Goal: Task Accomplishment & Management: Complete application form

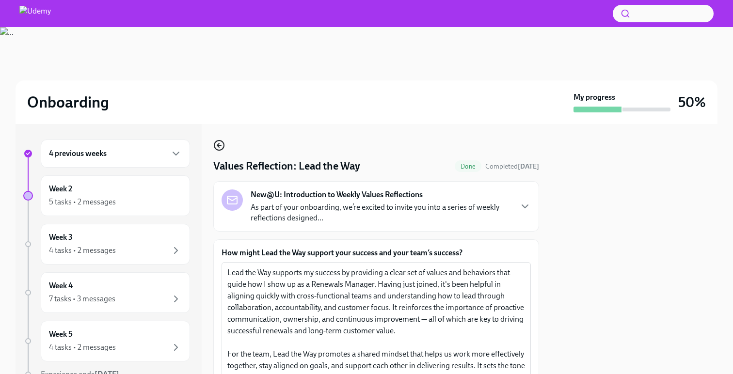
click at [218, 140] on icon "button" at bounding box center [219, 146] width 12 height 12
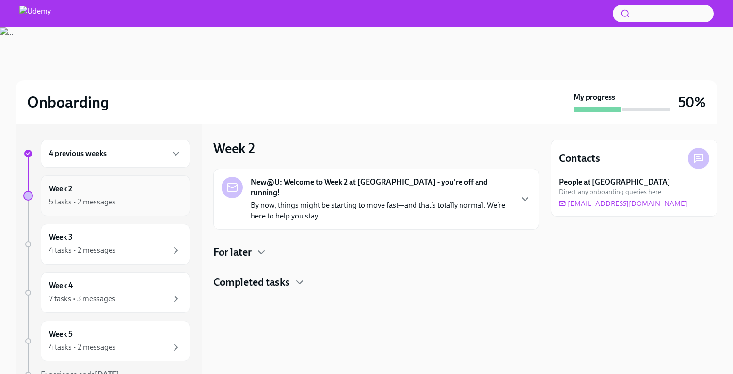
click at [116, 194] on div "Week 2 5 tasks • 2 messages" at bounding box center [115, 196] width 133 height 24
click at [240, 245] on h4 "For later" at bounding box center [232, 252] width 38 height 15
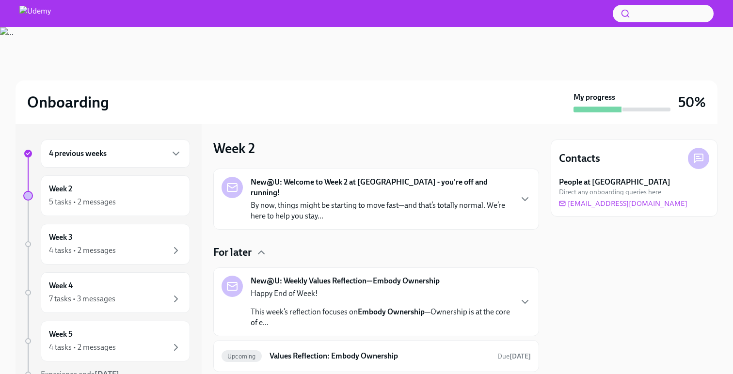
scroll to position [48, 0]
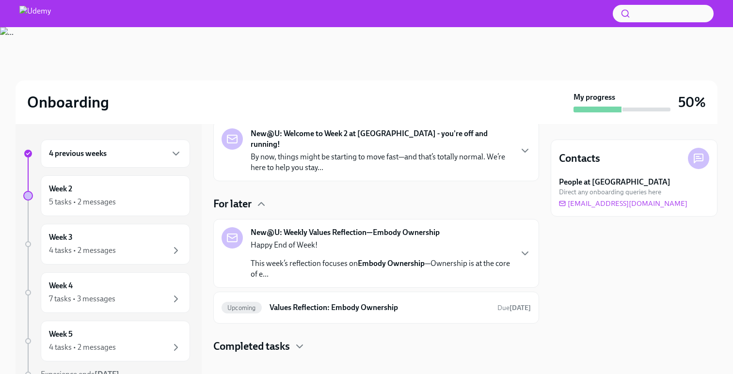
click at [339, 241] on div "Happy End of Week! This week’s reflection focuses on Embody Ownership —Ownershi…" at bounding box center [381, 260] width 261 height 40
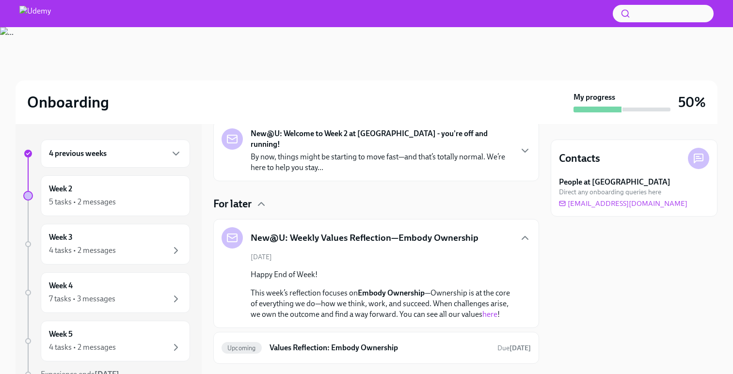
scroll to position [89, 0]
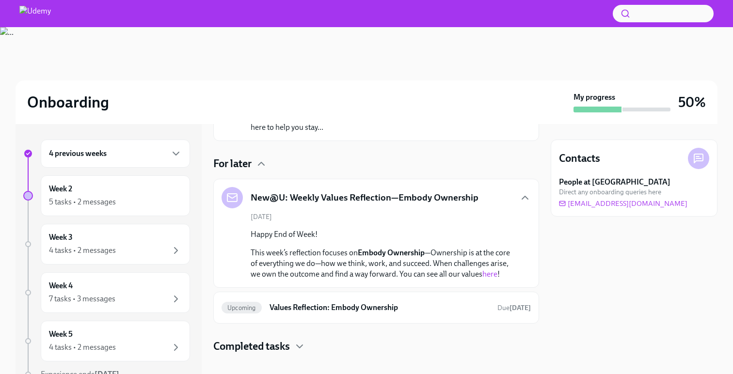
click at [495, 269] on link "here" at bounding box center [489, 273] width 15 height 9
click at [342, 302] on h6 "Values Reflection: Embody Ownership" at bounding box center [379, 307] width 220 height 11
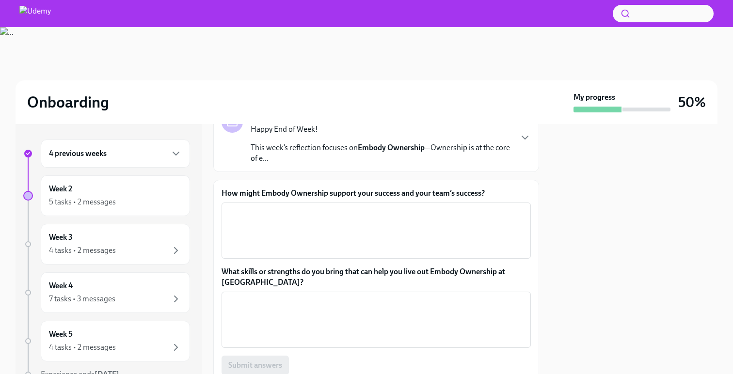
scroll to position [58, 0]
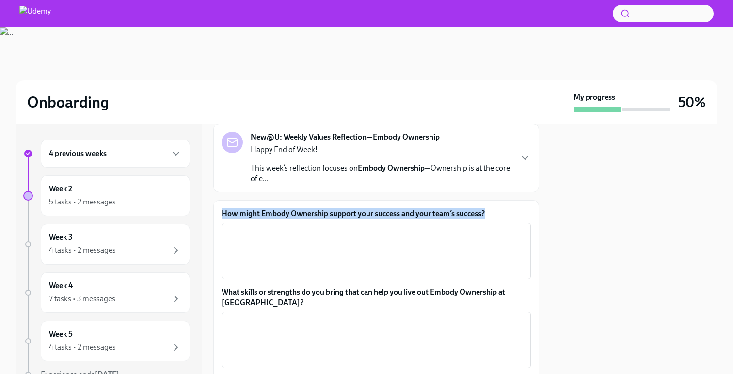
drag, startPoint x: 492, startPoint y: 214, endPoint x: 221, endPoint y: 215, distance: 270.9
click at [221, 215] on label "How might Embody Ownership support your success and your team’s success?" at bounding box center [375, 213] width 309 height 11
copy label "How might Embody Ownership support your success and your team’s success?"
click at [278, 262] on textarea "How might Embody Ownership support your success and your team’s success?" at bounding box center [376, 251] width 298 height 47
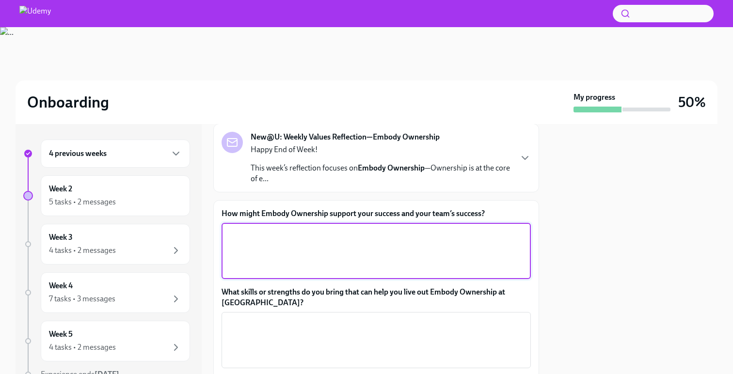
paste textarea "Embody Ownership supports my success by encouraging accountability, proactive p…"
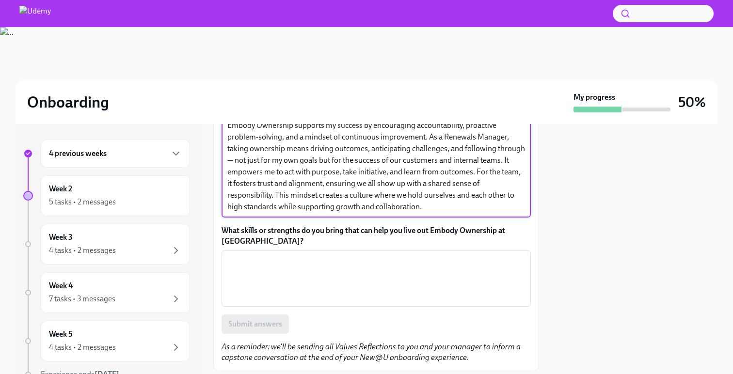
scroll to position [167, 0]
type textarea "Embody Ownership supports my success by encouraging accountability, proactive p…"
click at [278, 262] on textarea "What skills or strengths do you bring that can help you live out Embody Ownersh…" at bounding box center [376, 277] width 298 height 47
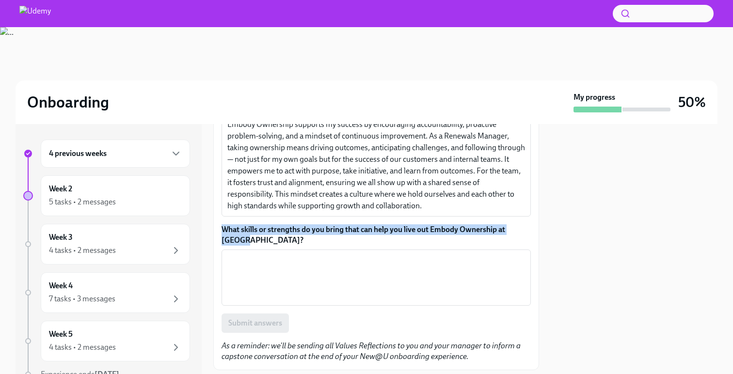
drag, startPoint x: 253, startPoint y: 241, endPoint x: 222, endPoint y: 228, distance: 33.7
click at [222, 228] on label "What skills or strengths do you bring that can help you live out Embody Ownersh…" at bounding box center [375, 234] width 309 height 21
copy label "What skills or strengths do you bring that can help you live out Embody Ownersh…"
click at [265, 283] on textarea "What skills or strengths do you bring that can help you live out Embody Ownersh…" at bounding box center [376, 277] width 298 height 47
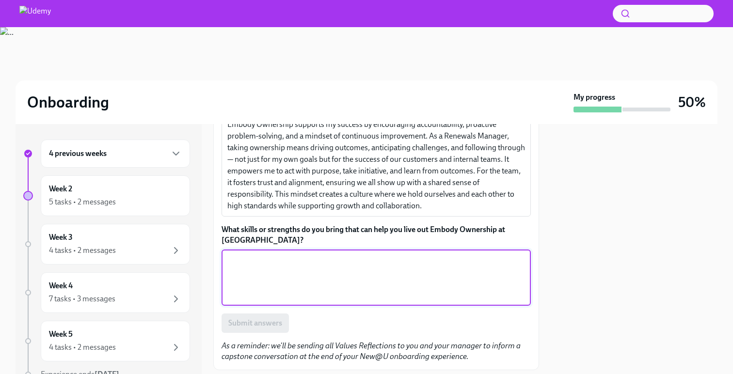
paste textarea "I bring a strong sense of accountability, attention to detail, and a proactive …"
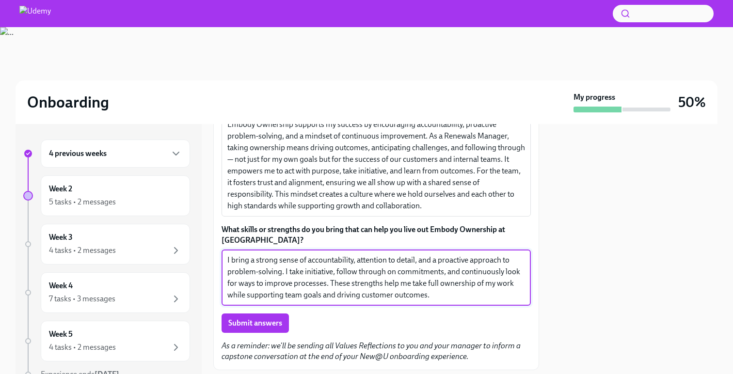
scroll to position [194, 0]
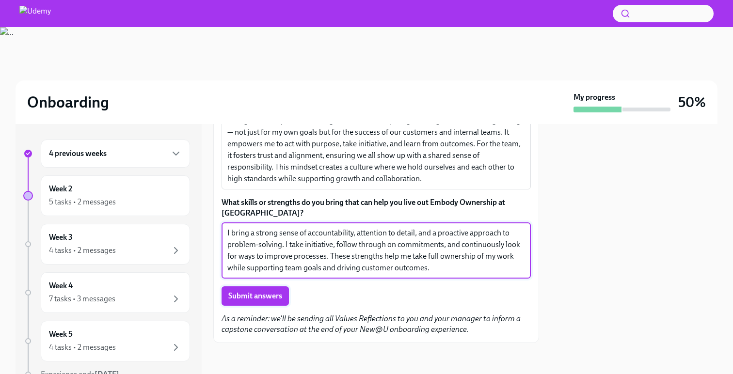
type textarea "I bring a strong sense of accountability, attention to detail, and a proactive …"
click at [254, 303] on button "Submit answers" at bounding box center [254, 295] width 67 height 19
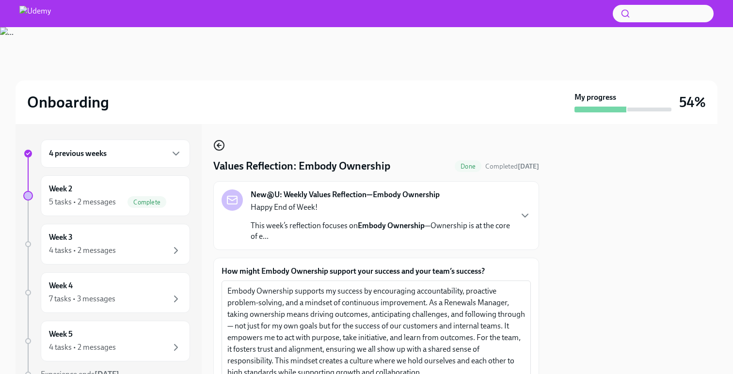
click at [221, 145] on icon "button" at bounding box center [219, 145] width 4 height 0
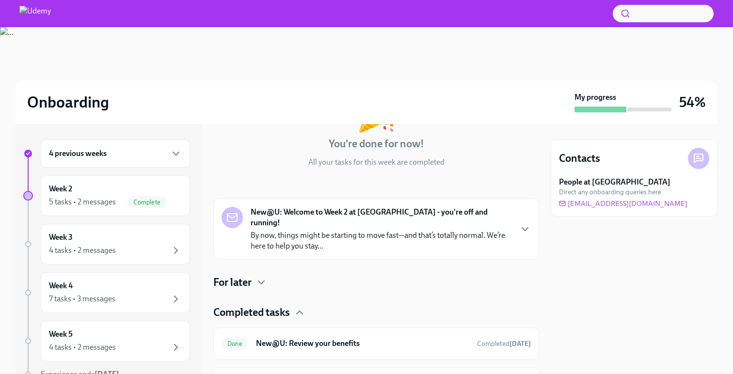
scroll to position [95, 0]
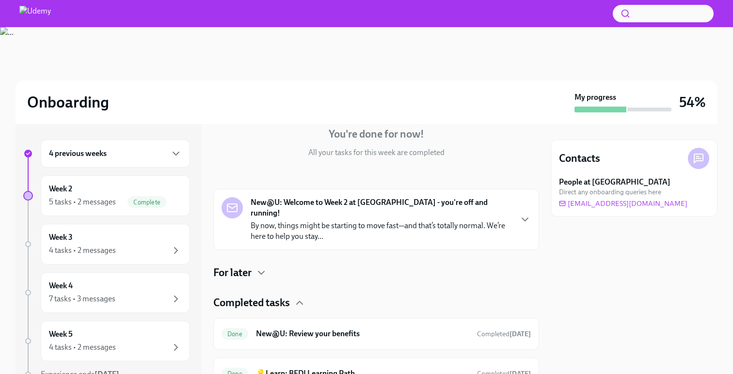
click at [231, 266] on h4 "For later" at bounding box center [232, 273] width 38 height 15
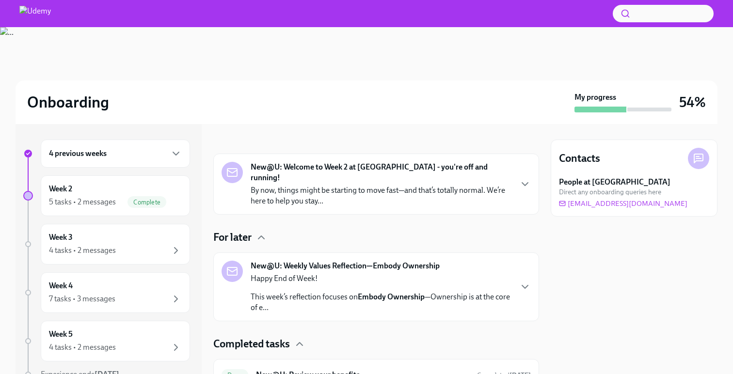
scroll to position [131, 0]
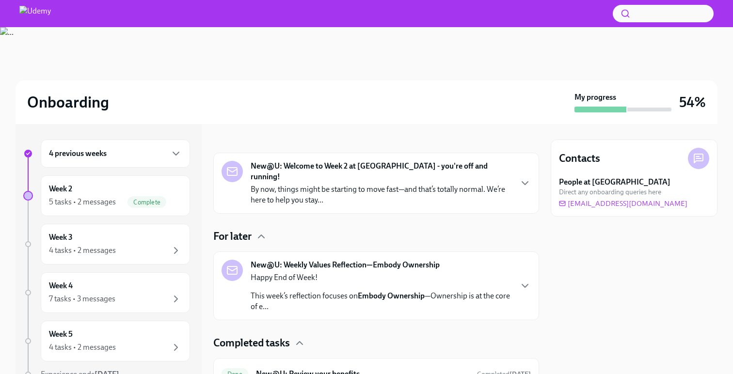
click at [280, 291] on p "This week’s reflection focuses on Embody Ownership —Ownership is at the core of…" at bounding box center [381, 301] width 261 height 21
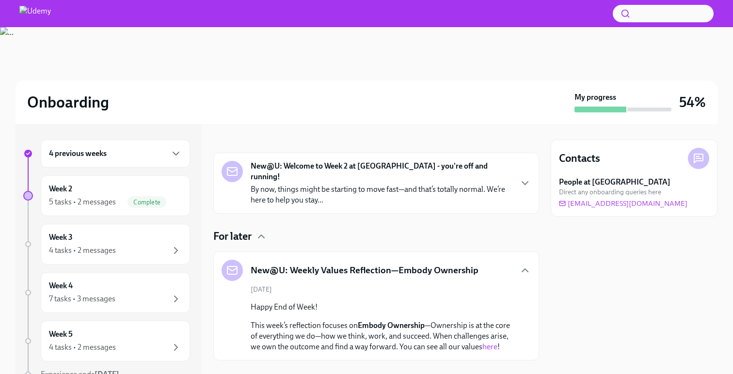
click at [516, 260] on div "New@U: Weekly Values Reflection—Embody Ownership" at bounding box center [375, 270] width 309 height 21
click at [520, 265] on icon "button" at bounding box center [525, 271] width 12 height 12
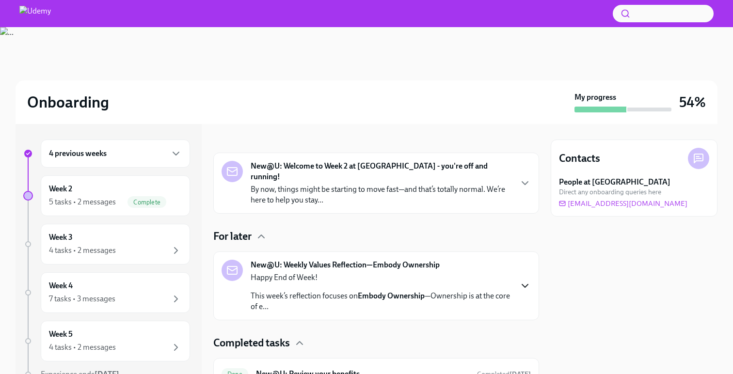
click at [217, 229] on h4 "For later" at bounding box center [232, 236] width 38 height 15
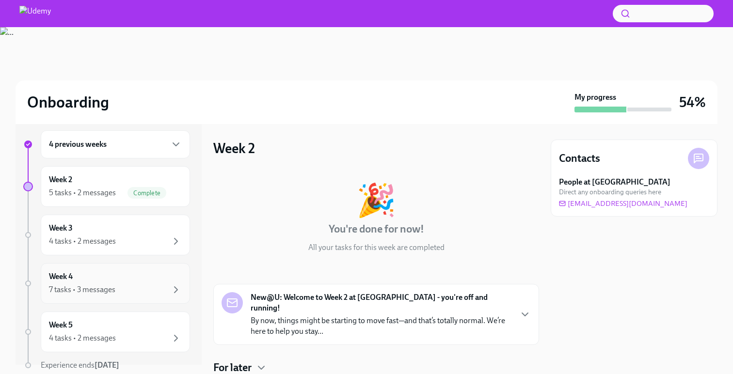
scroll to position [0, 0]
